Goal: Task Accomplishment & Management: Manage account settings

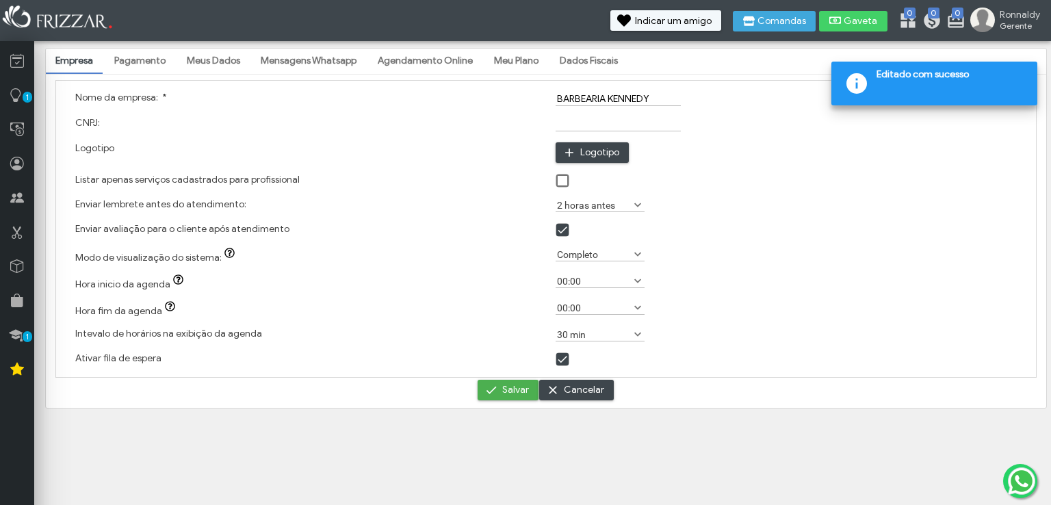
click at [141, 64] on link "Pagamento" at bounding box center [140, 60] width 70 height 23
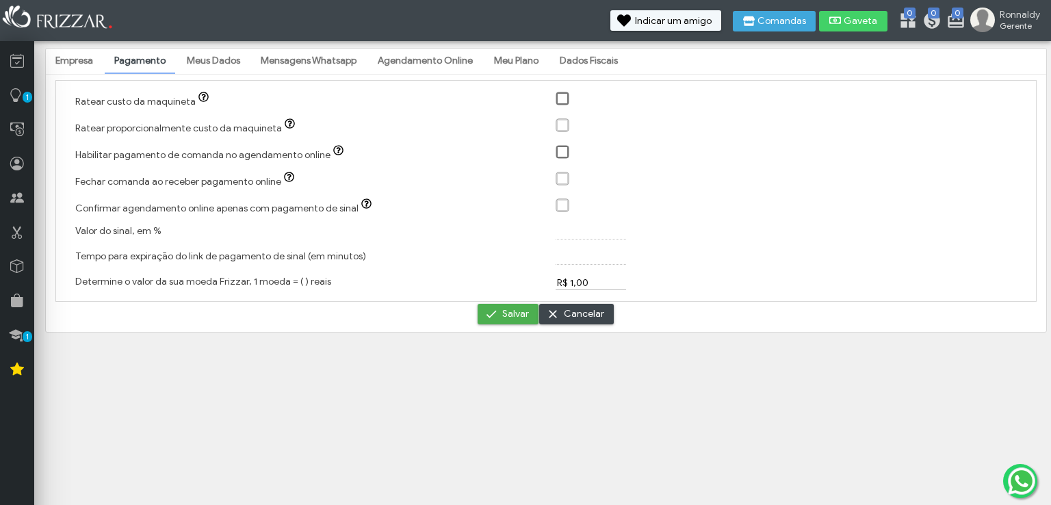
click at [557, 153] on span at bounding box center [563, 153] width 14 height 14
click at [558, 151] on span at bounding box center [563, 153] width 14 height 14
click at [562, 154] on span at bounding box center [563, 153] width 14 height 14
click at [562, 175] on div at bounding box center [563, 179] width 14 height 14
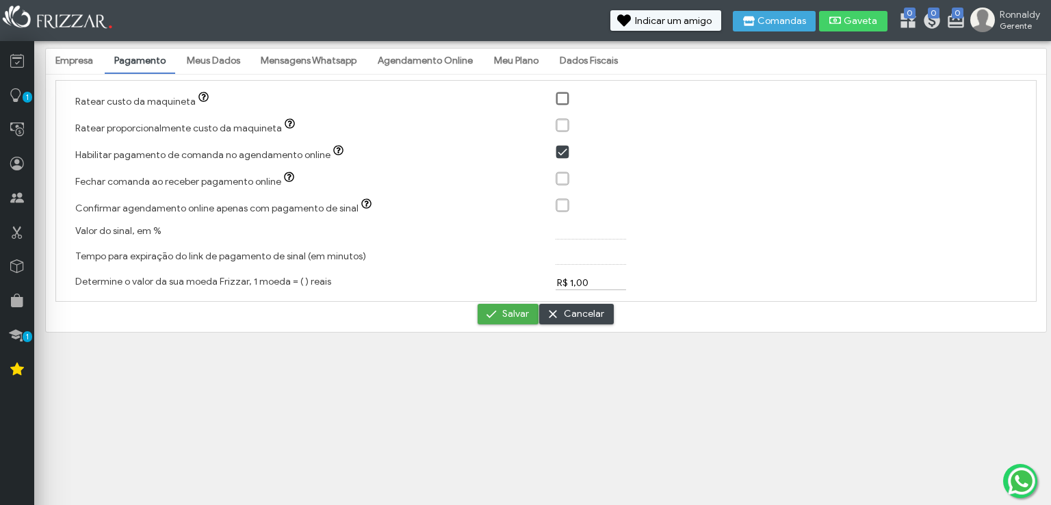
click at [555, 146] on div at bounding box center [786, 153] width 480 height 27
click at [561, 151] on span at bounding box center [563, 153] width 14 height 14
drag, startPoint x: 129, startPoint y: 284, endPoint x: 170, endPoint y: 270, distance: 43.3
click at [170, 270] on div "Determine o valor da sua moeda Frizzar, 1 moeda = ( ) reais" at bounding box center [306, 282] width 480 height 25
click at [171, 283] on label "Determine o valor da sua moeda Frizzar, 1 moeda = ( ) reais" at bounding box center [203, 282] width 256 height 12
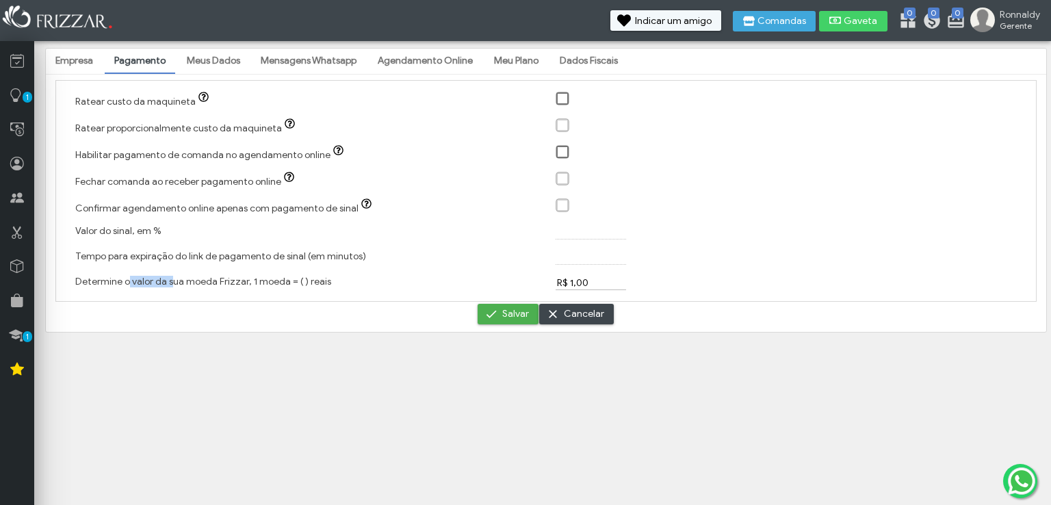
click at [556, 283] on input "R$ 1,00" at bounding box center [591, 283] width 70 height 14
click at [256, 293] on div "Determine o valor da sua moeda Frizzar, 1 moeda = ( ) reais" at bounding box center [306, 282] width 480 height 25
click at [299, 285] on label "Determine o valor da sua moeda Frizzar, 1 moeda = ( ) reais" at bounding box center [203, 282] width 256 height 12
click at [556, 285] on input "R$ 1,00" at bounding box center [591, 283] width 70 height 14
click at [326, 287] on div "Determine o valor da sua moeda Frizzar, 1 moeda = ( ) reais" at bounding box center [306, 282] width 480 height 25
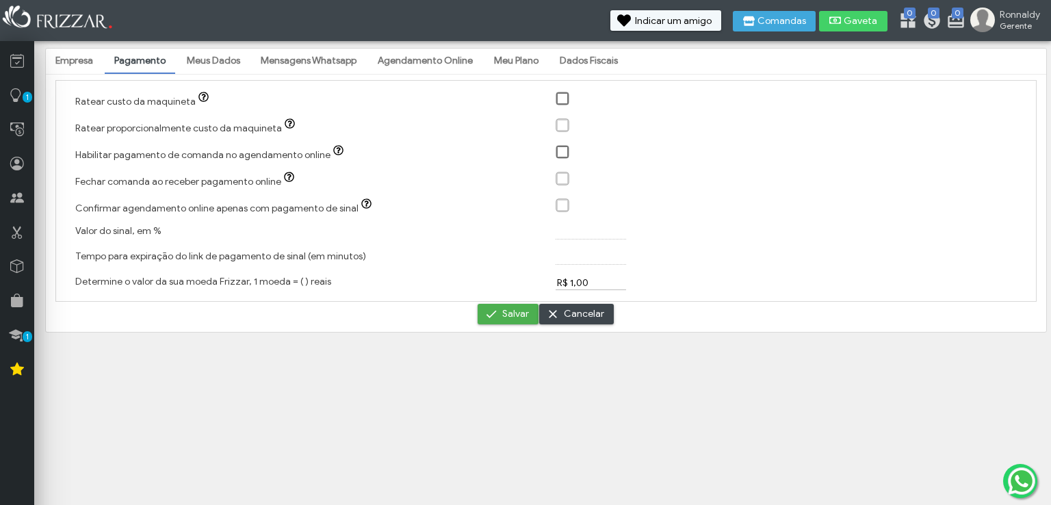
click at [315, 288] on div "Determine o valor da sua moeda Frizzar, 1 moeda = ( ) reais" at bounding box center [306, 282] width 480 height 25
click at [228, 266] on div "Tempo para expiração do link de pagamento de sinal (em minutos)" at bounding box center [306, 257] width 480 height 25
click at [484, 315] on button "Salvar" at bounding box center [508, 314] width 61 height 21
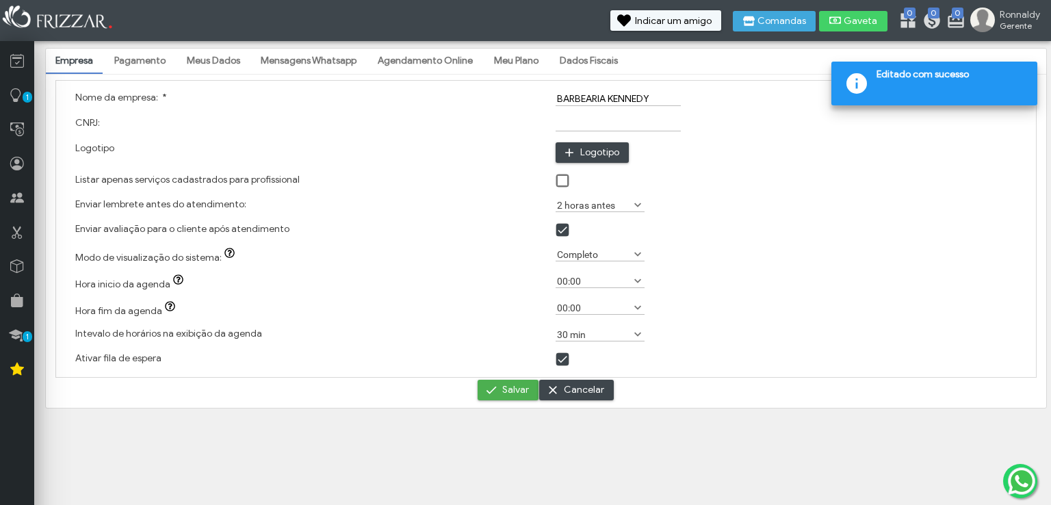
click at [228, 58] on link "Meus Dados" at bounding box center [213, 60] width 73 height 23
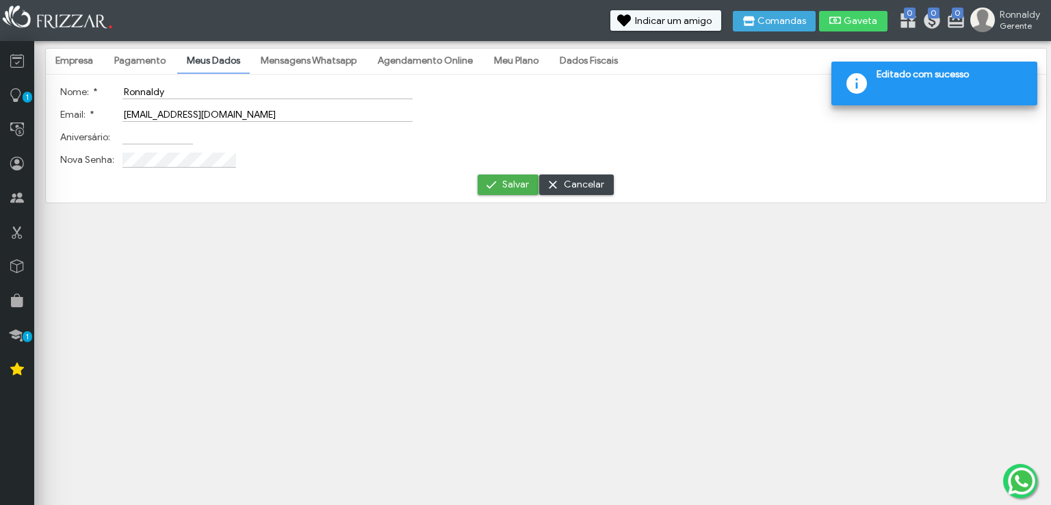
click at [249, 94] on input "Ronnaldy" at bounding box center [267, 92] width 290 height 14
click at [179, 142] on input "Aniversário:" at bounding box center [157, 137] width 70 height 14
type input "[DATE]"
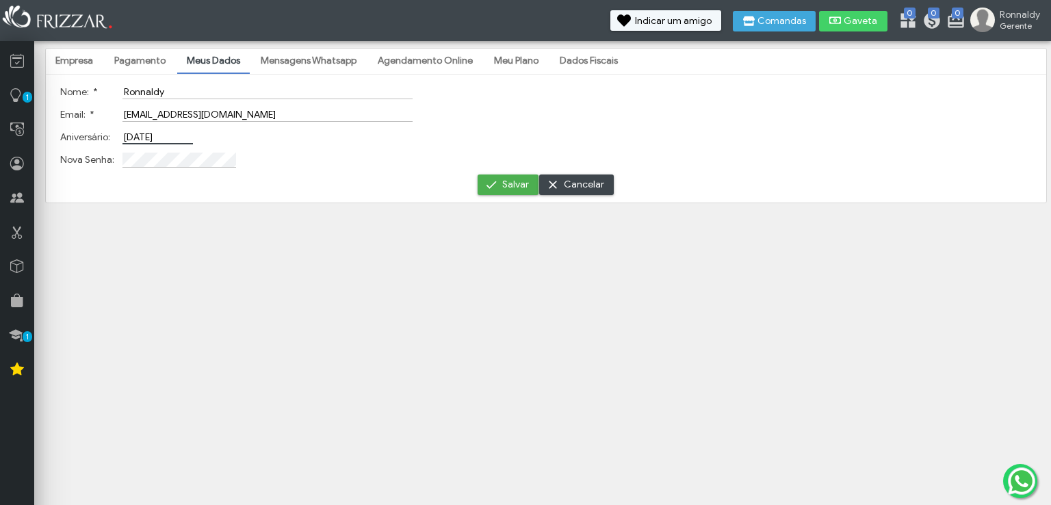
click at [209, 168] on td at bounding box center [267, 159] width 297 height 21
click at [517, 182] on span "Salvar" at bounding box center [515, 184] width 27 height 21
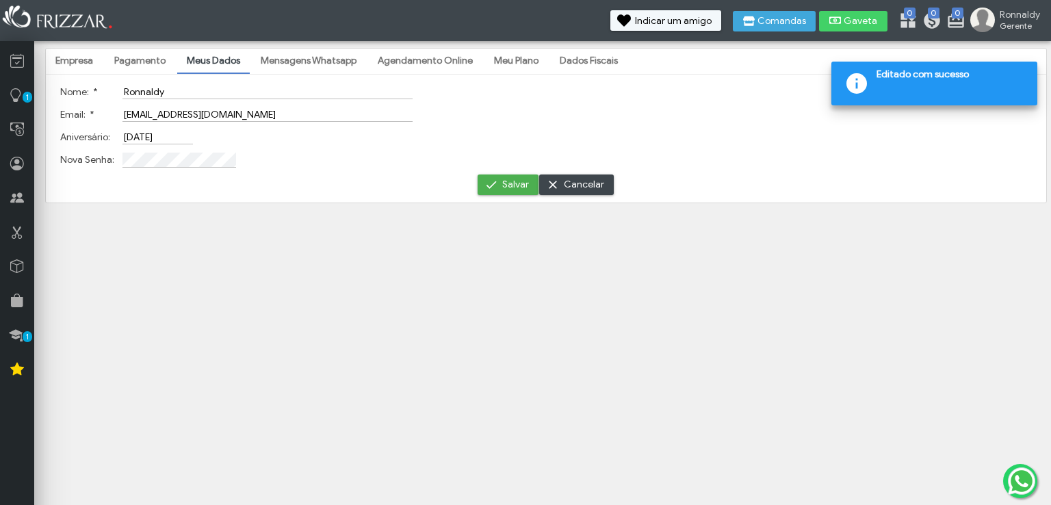
click at [326, 58] on link "Mensagens Whatsapp" at bounding box center [308, 60] width 115 height 23
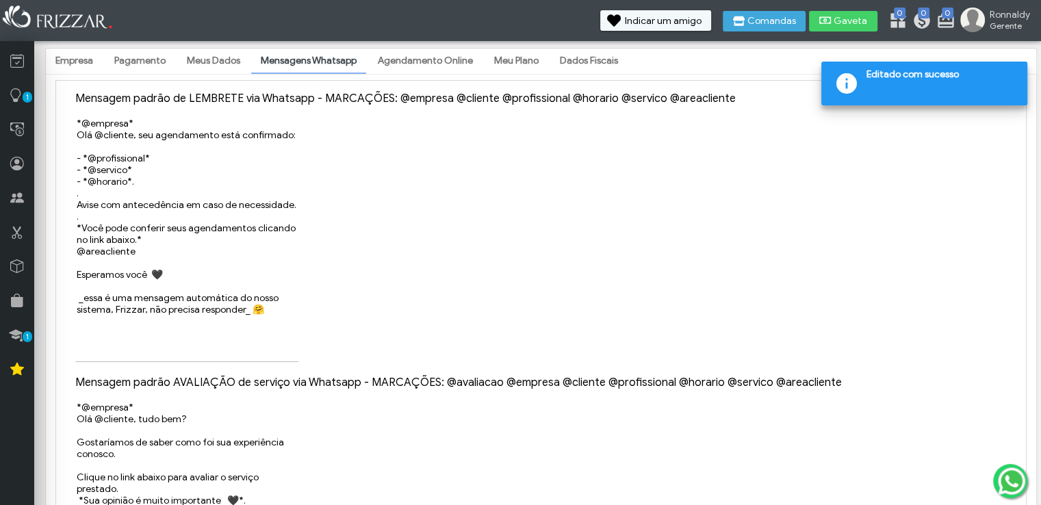
click at [395, 69] on link "Agendamento Online" at bounding box center [425, 60] width 114 height 23
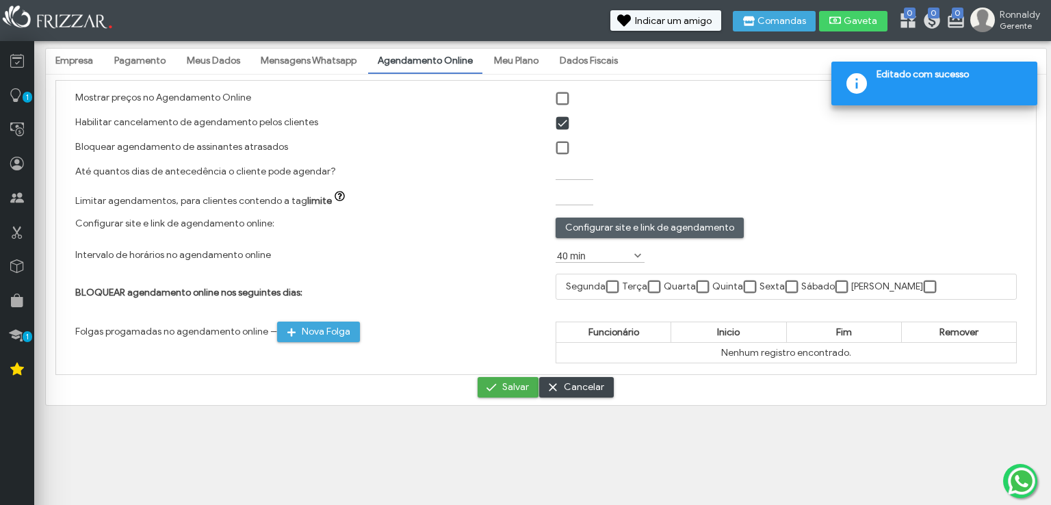
click at [634, 223] on span "Configurar site e link de agendamento" at bounding box center [649, 228] width 169 height 21
